Goal: Transaction & Acquisition: Purchase product/service

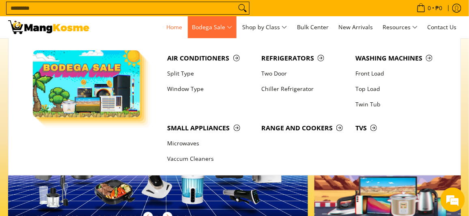
click at [222, 28] on span "Bodega Sale" at bounding box center [212, 27] width 41 height 10
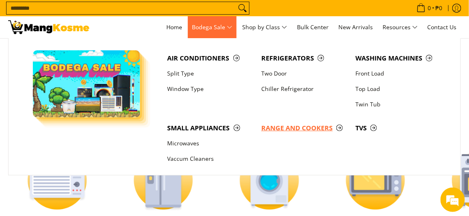
click at [290, 129] on span "Range and Cookers" at bounding box center [304, 128] width 86 height 10
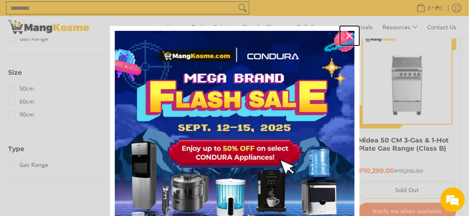
click at [346, 35] on icon "close icon" at bounding box center [349, 35] width 6 height 6
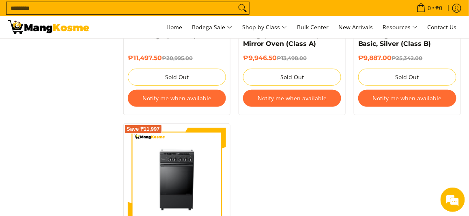
scroll to position [892, 0]
